Goal: Transaction & Acquisition: Obtain resource

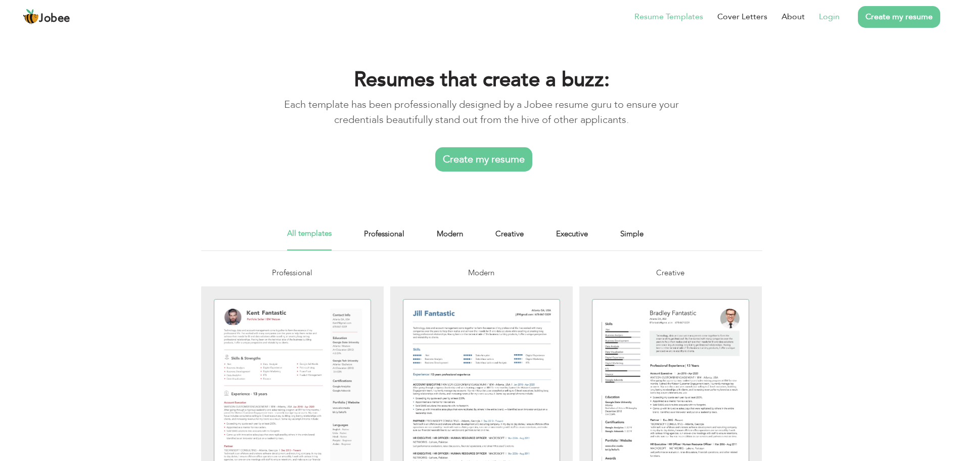
click at [835, 15] on link "Login" at bounding box center [829, 17] width 21 height 12
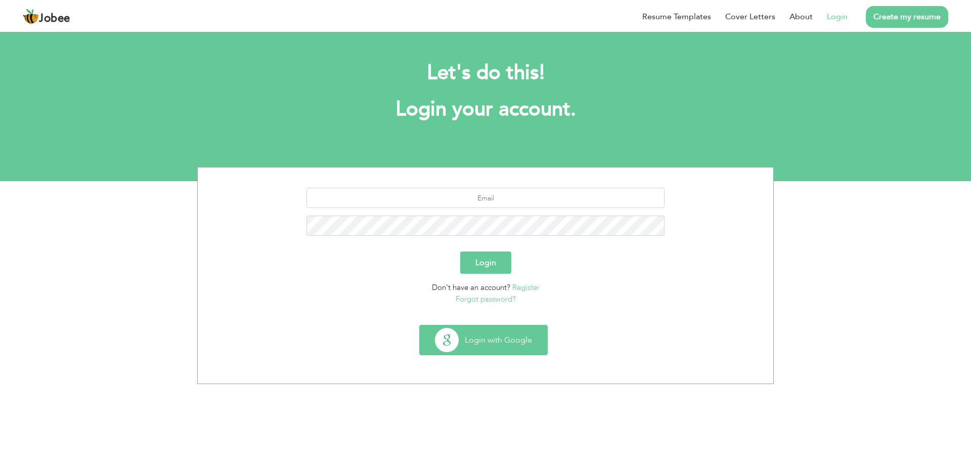
click at [507, 347] on button "Login with Google" at bounding box center [483, 339] width 127 height 29
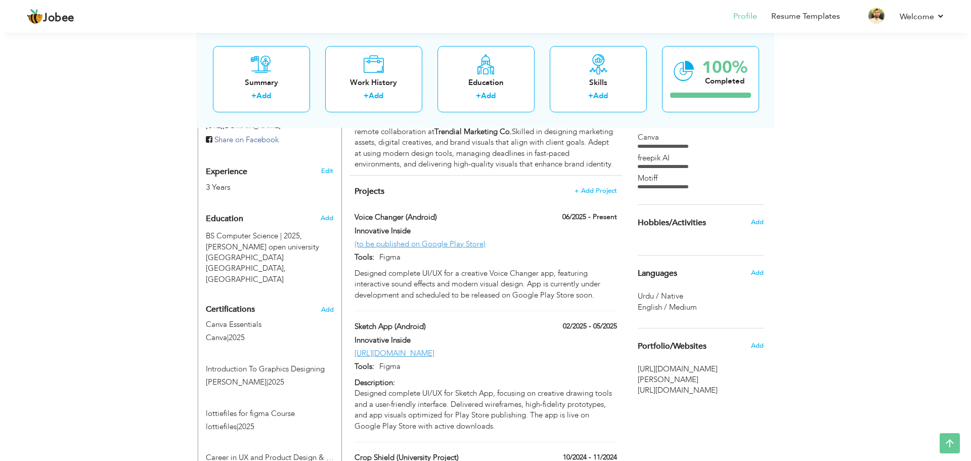
scroll to position [506, 0]
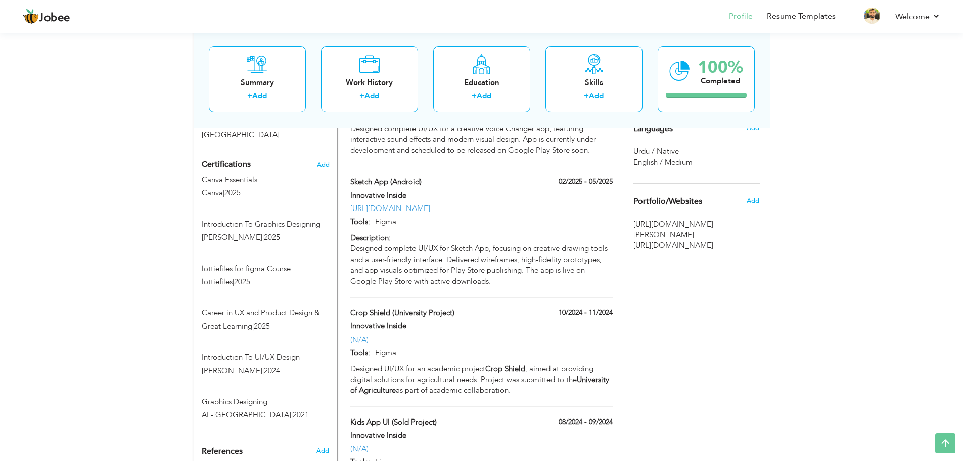
click at [705, 251] on span "[URL][DOMAIN_NAME]" at bounding box center [696, 245] width 126 height 11
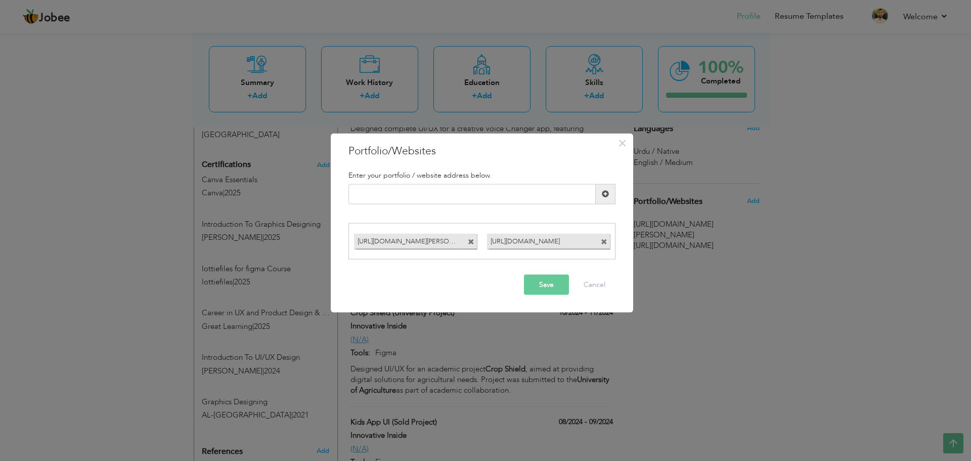
click at [603, 243] on span at bounding box center [604, 242] width 7 height 7
click at [545, 283] on button "Save" at bounding box center [546, 284] width 45 height 20
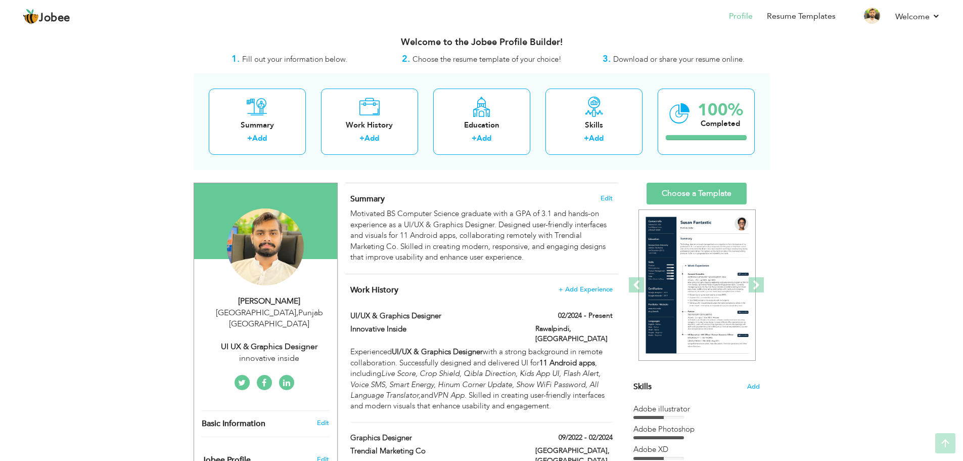
scroll to position [0, 0]
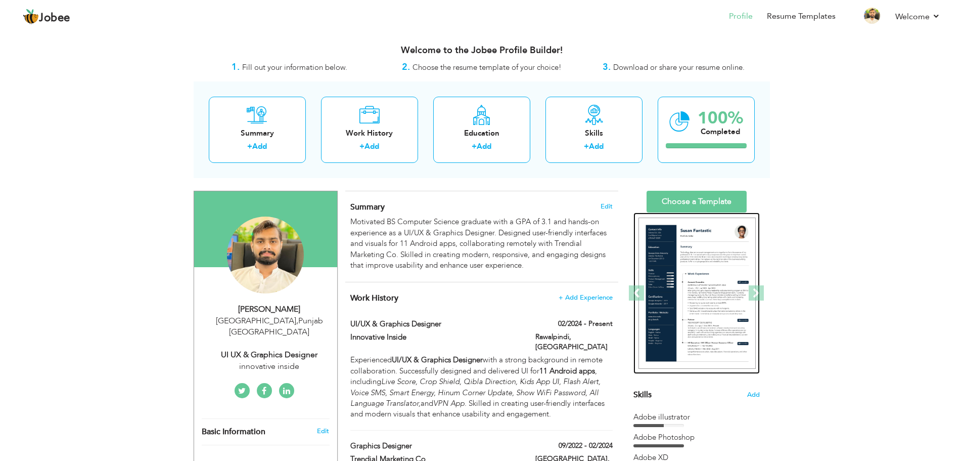
click at [670, 247] on img at bounding box center [696, 293] width 117 height 152
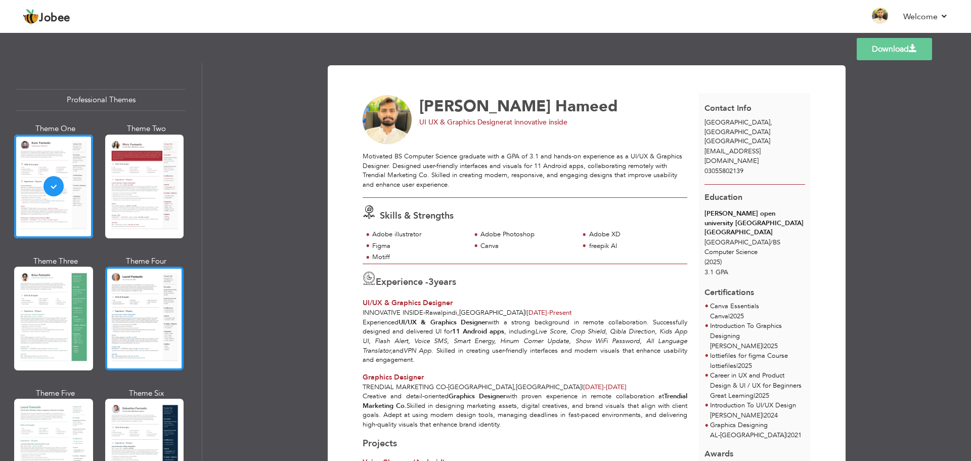
click at [156, 309] on div at bounding box center [144, 318] width 79 height 104
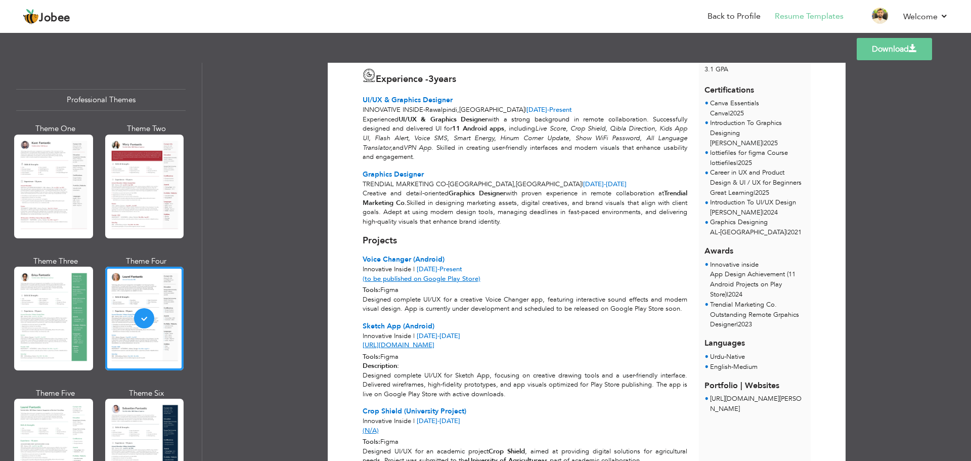
scroll to position [327, 0]
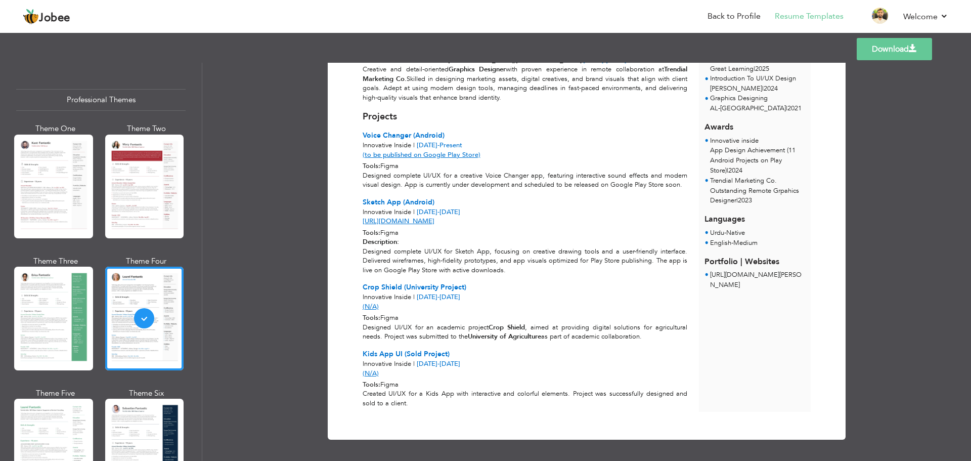
click at [881, 48] on link "Download" at bounding box center [893, 49] width 75 height 22
